Goal: Task Accomplishment & Management: Use online tool/utility

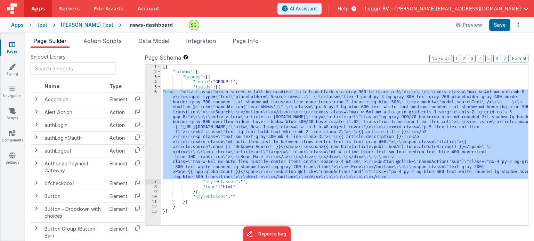
click at [156, 91] on div "6" at bounding box center [153, 135] width 16 height 90
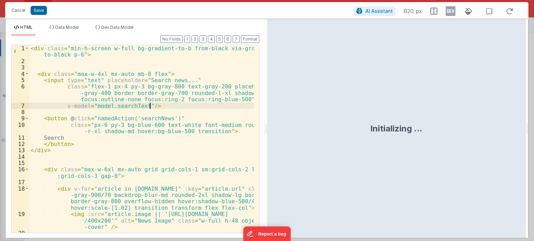
click at [225, 143] on div "< div class = "min-h-screen w-full bg-gradient-to-b from-black via-gray-900 to-…" at bounding box center [141, 148] width 224 height 207
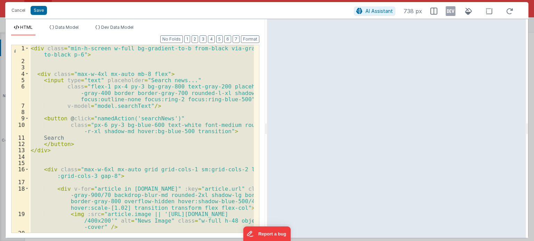
click at [222, 148] on div "< div class = "min-h-screen w-full bg-gradient-to-b from-black via-gray-900 to-…" at bounding box center [141, 139] width 224 height 188
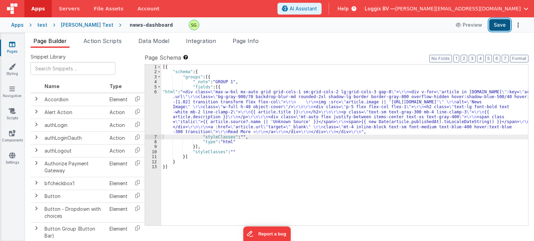
click at [492, 22] on button "Save" at bounding box center [499, 25] width 21 height 12
click at [156, 92] on div "6" at bounding box center [153, 112] width 16 height 45
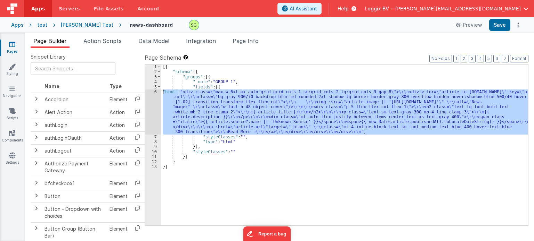
click at [156, 92] on div "6" at bounding box center [153, 112] width 16 height 45
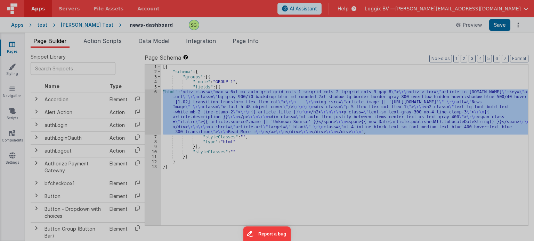
click at [156, 92] on div "< div class = "max-w-6xl mx-auto grid grid-cols -1 sm:grid-cols-2 lg:grid-cols-…" at bounding box center [141, 148] width 224 height 220
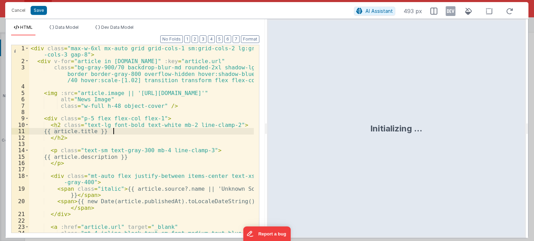
click at [233, 134] on div "< div class = "max-w-6xl mx-auto grid grid-cols-1 sm:grid-cols-2 lg:grid -cols-…" at bounding box center [141, 152] width 224 height 214
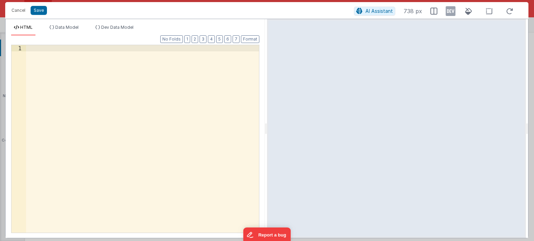
click at [77, 107] on div at bounding box center [142, 145] width 233 height 201
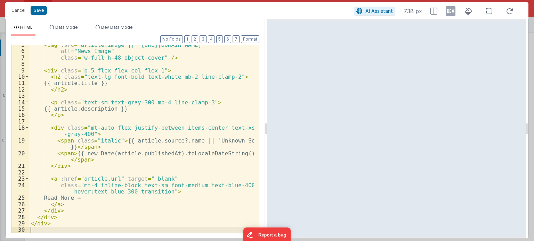
scroll to position [48, 0]
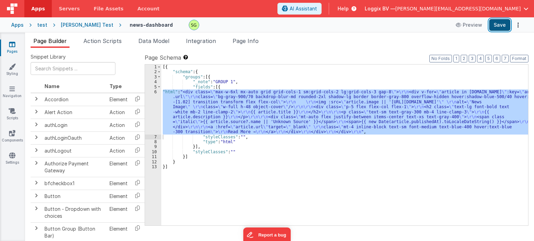
click at [499, 25] on button "Save" at bounding box center [499, 25] width 21 height 12
click at [154, 91] on div "6" at bounding box center [153, 112] width 16 height 45
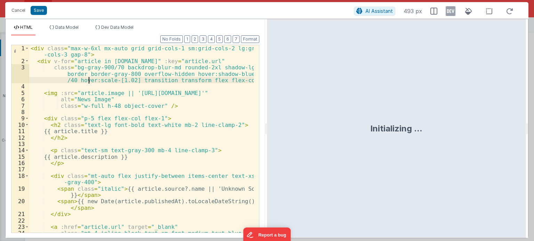
click at [154, 91] on div "< div class = "max-w-6xl mx-auto grid grid-cols-1 sm:grid-cols-2 lg:grid -cols-…" at bounding box center [141, 152] width 224 height 214
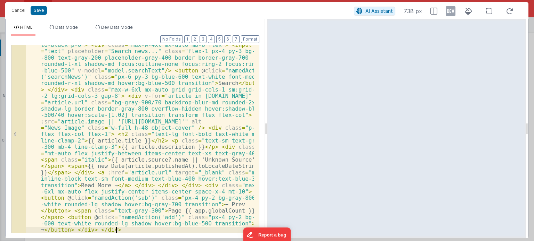
scroll to position [10, 0]
click at [246, 38] on button "Format" at bounding box center [250, 39] width 18 height 8
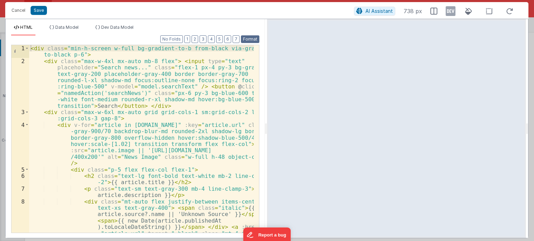
scroll to position [0, 0]
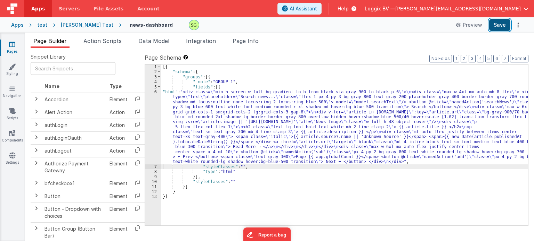
click at [507, 21] on button "Save" at bounding box center [499, 25] width 21 height 12
